Goal: Find specific page/section: Find specific page/section

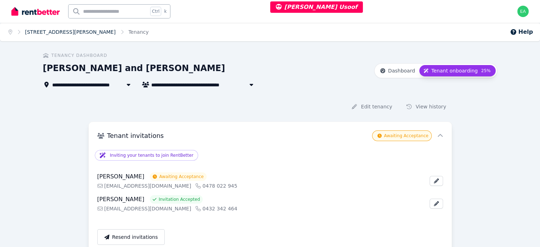
click at [73, 34] on link "[STREET_ADDRESS][PERSON_NAME]" at bounding box center [70, 32] width 91 height 6
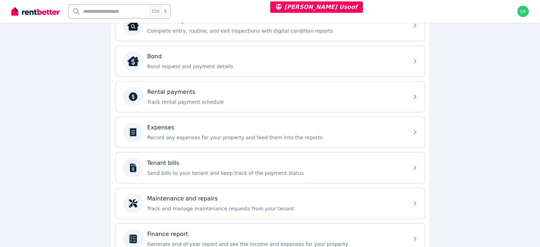
scroll to position [205, 0]
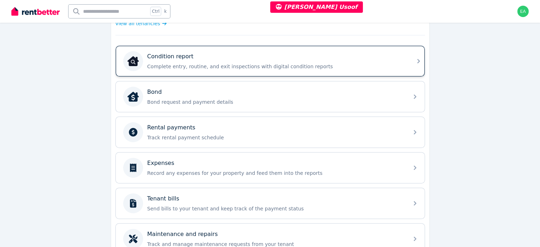
click at [338, 59] on div "Condition report" at bounding box center [275, 56] width 257 height 9
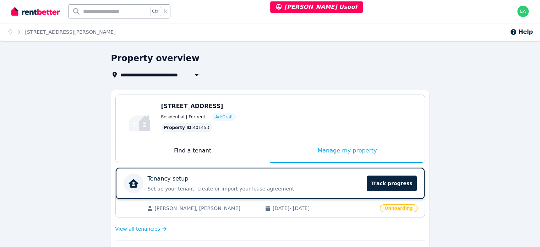
click at [313, 186] on p "Set up your tenant, create or import your lease agreement" at bounding box center [255, 188] width 215 height 7
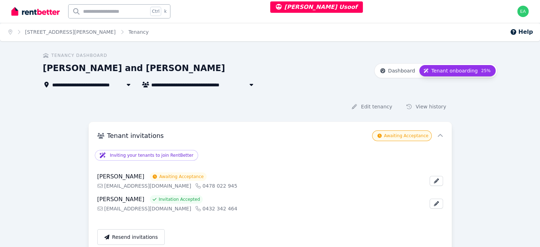
click at [52, 85] on span "[STREET_ADDRESS][PERSON_NAME]" at bounding box center [102, 84] width 100 height 9
click at [55, 31] on link "[STREET_ADDRESS][PERSON_NAME]" at bounding box center [70, 32] width 91 height 6
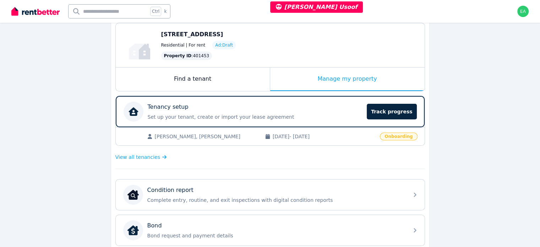
scroll to position [143, 0]
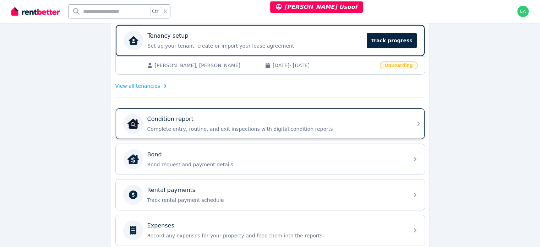
click at [339, 120] on div "Condition report" at bounding box center [275, 119] width 257 height 9
